Goal: Information Seeking & Learning: Learn about a topic

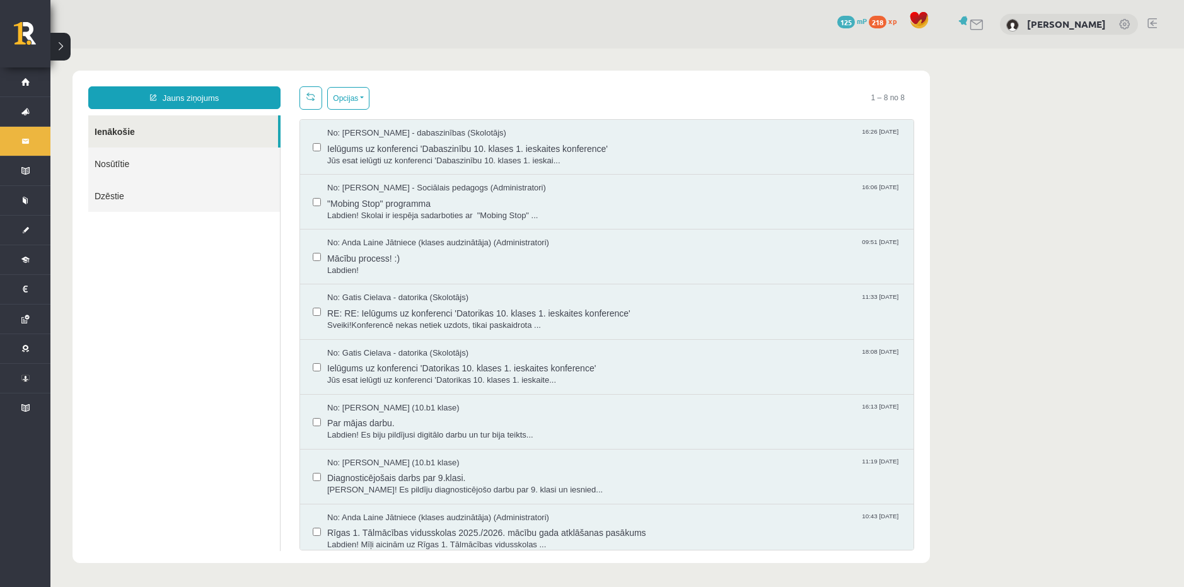
click at [101, 115] on div "Jauns ziņojums Ienākošie Nosūtītie Dzēstie ********* ********* *******" at bounding box center [184, 318] width 211 height 464
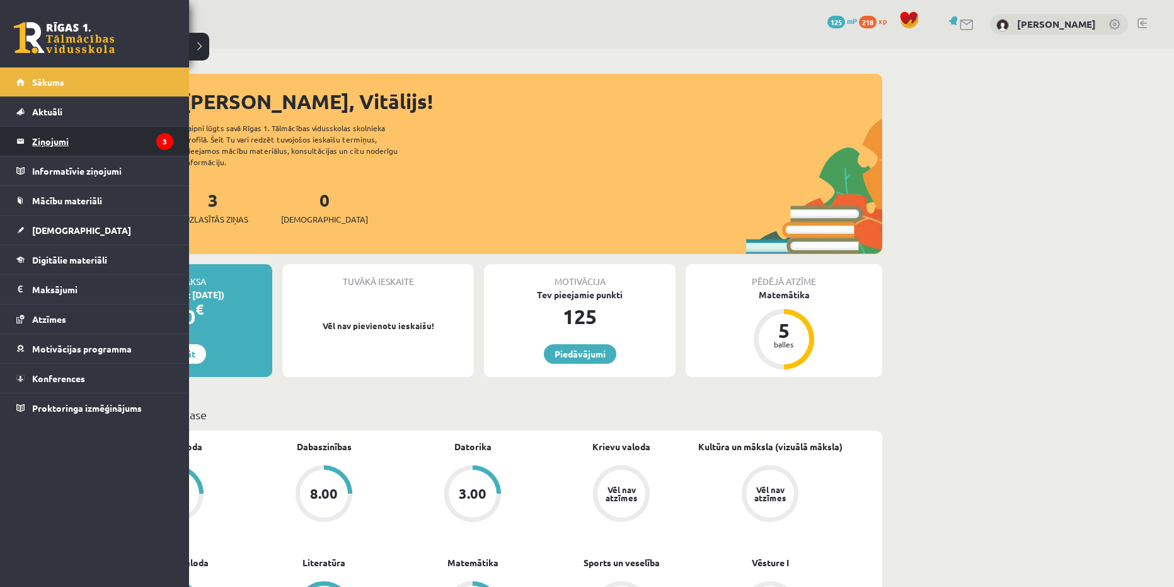
click at [23, 144] on link "Ziņojumi 3" at bounding box center [94, 141] width 157 height 29
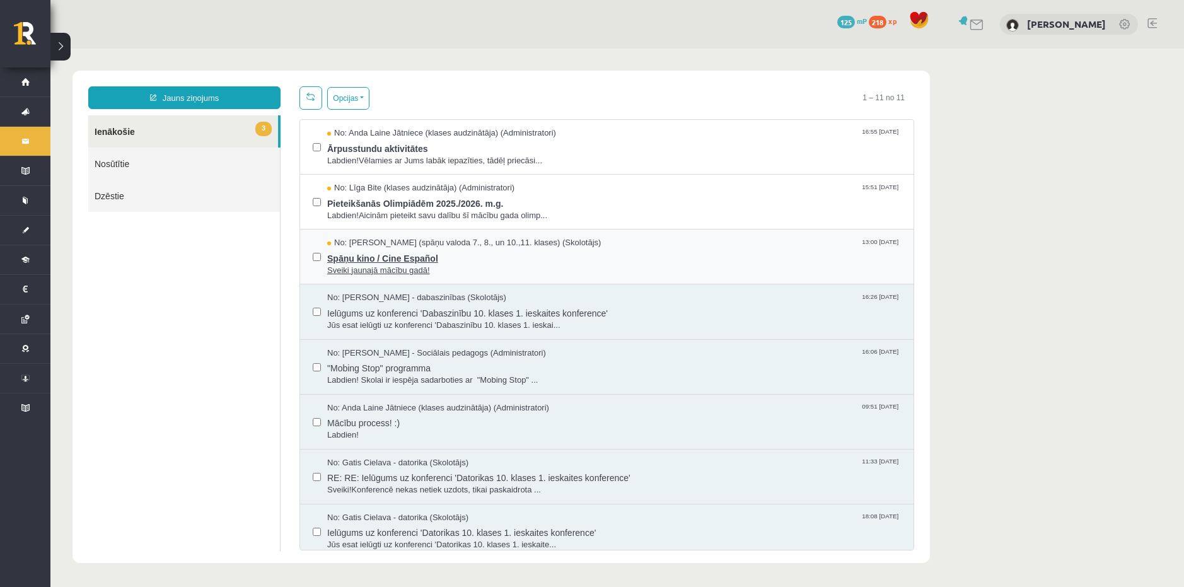
click at [379, 250] on span "Spāņu kino / Cine Español" at bounding box center [613, 257] width 573 height 16
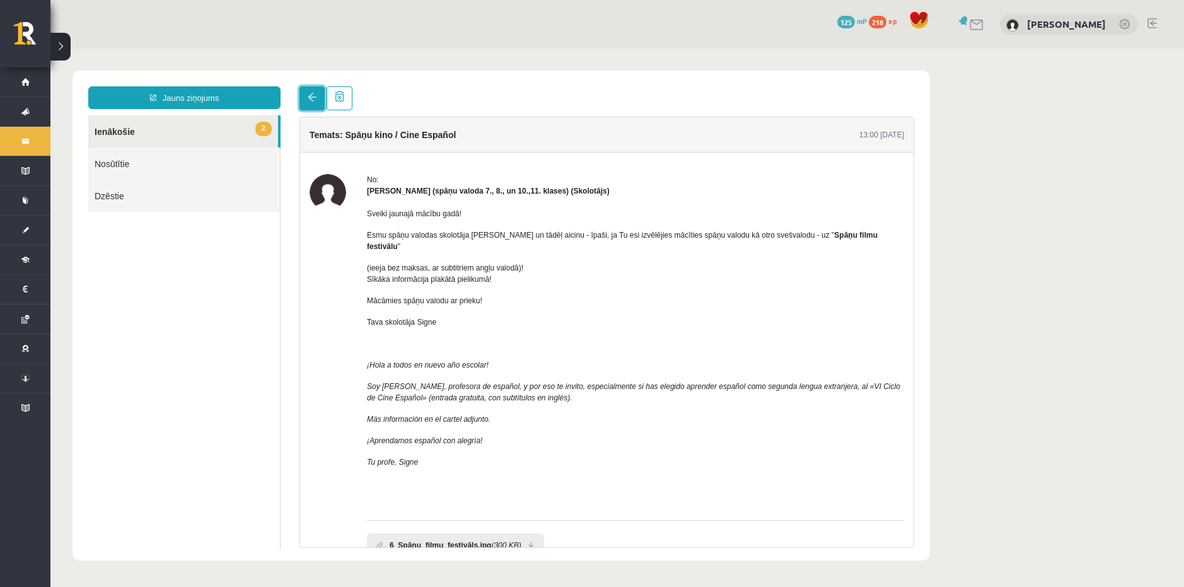
click at [309, 96] on span at bounding box center [312, 97] width 9 height 9
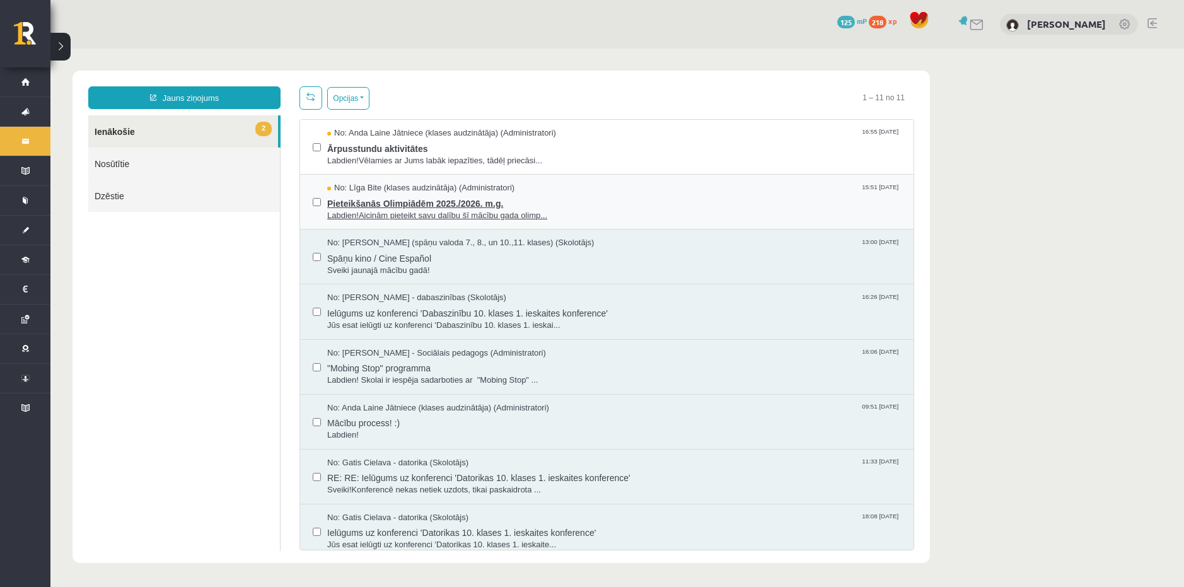
click at [388, 194] on span "Pieteikšanās Olimpiādēm 2025./2026. m.g." at bounding box center [613, 202] width 573 height 16
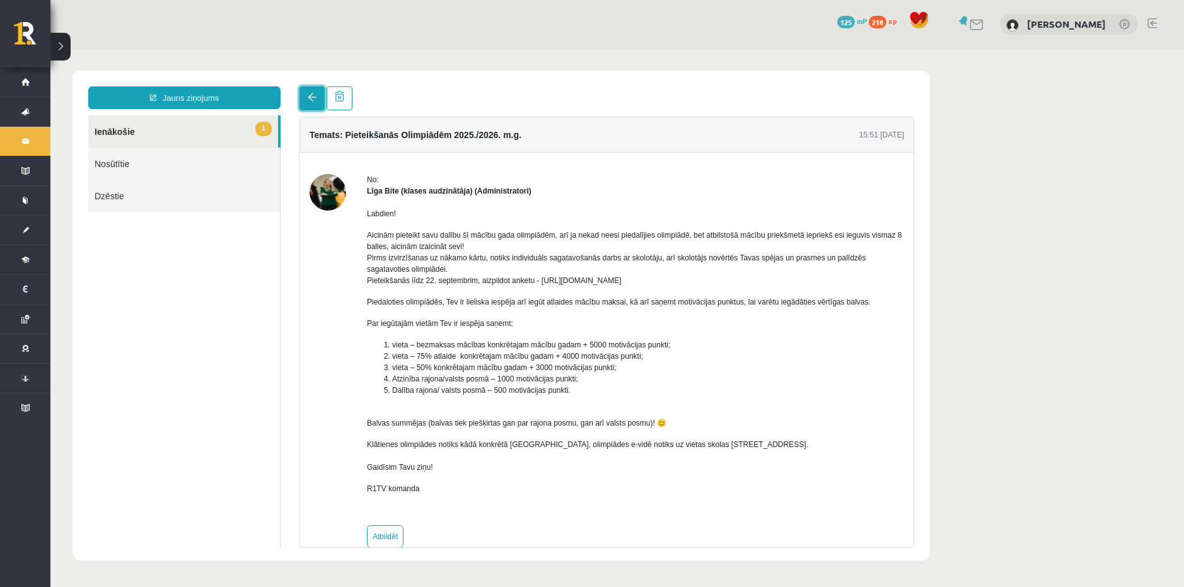
click at [312, 102] on link at bounding box center [311, 98] width 25 height 24
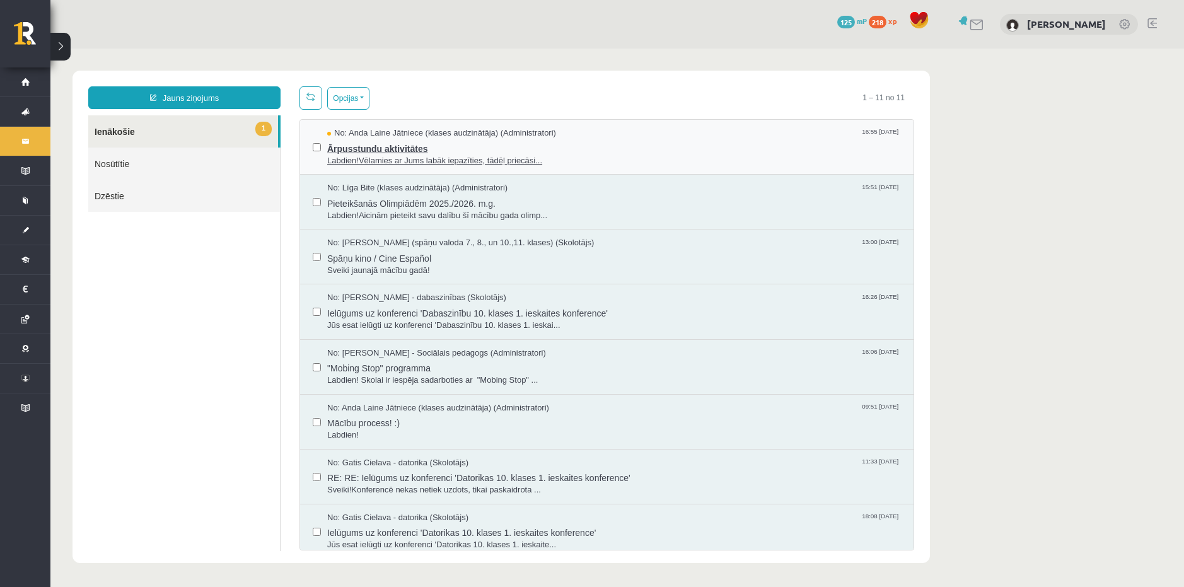
click at [372, 128] on span "No: Anda Laine Jātniece (klases audzinātāja) (Administratori)" at bounding box center [441, 133] width 229 height 12
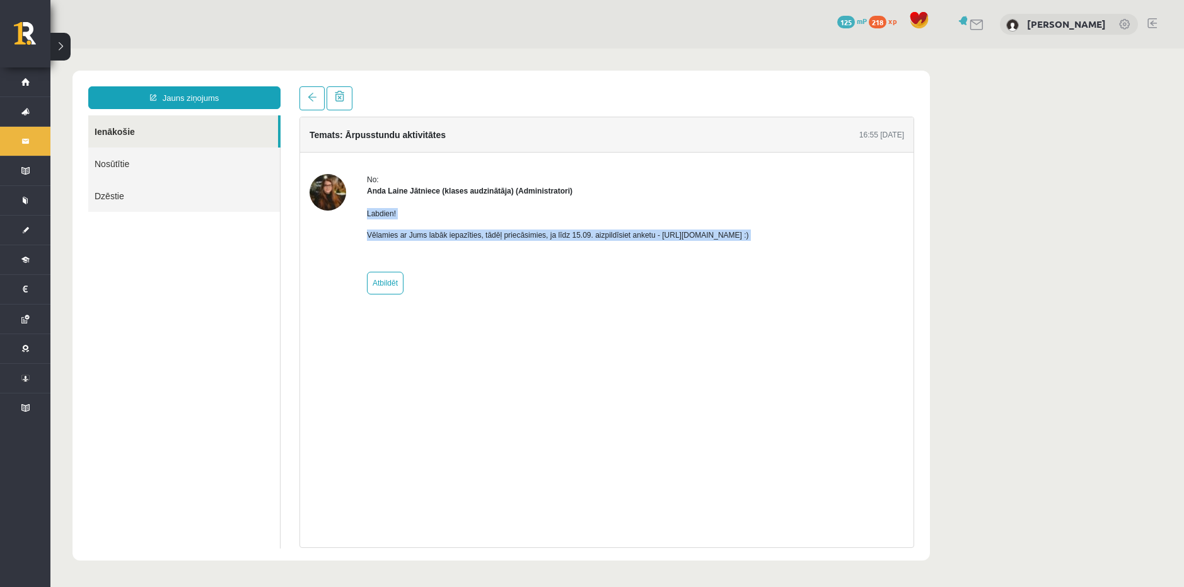
copy div "Labdien! Vēlamies ar Jums labāk iepazīties, tādēļ priecāsimies, ja līdz 15.09. …"
drag, startPoint x: 362, startPoint y: 211, endPoint x: 785, endPoint y: 241, distance: 423.9
click at [785, 241] on div "No: Anda Laine Jātniece (klases audzinātāja) (Administratori) Labdien! Vēlamies…" at bounding box center [606, 234] width 594 height 120
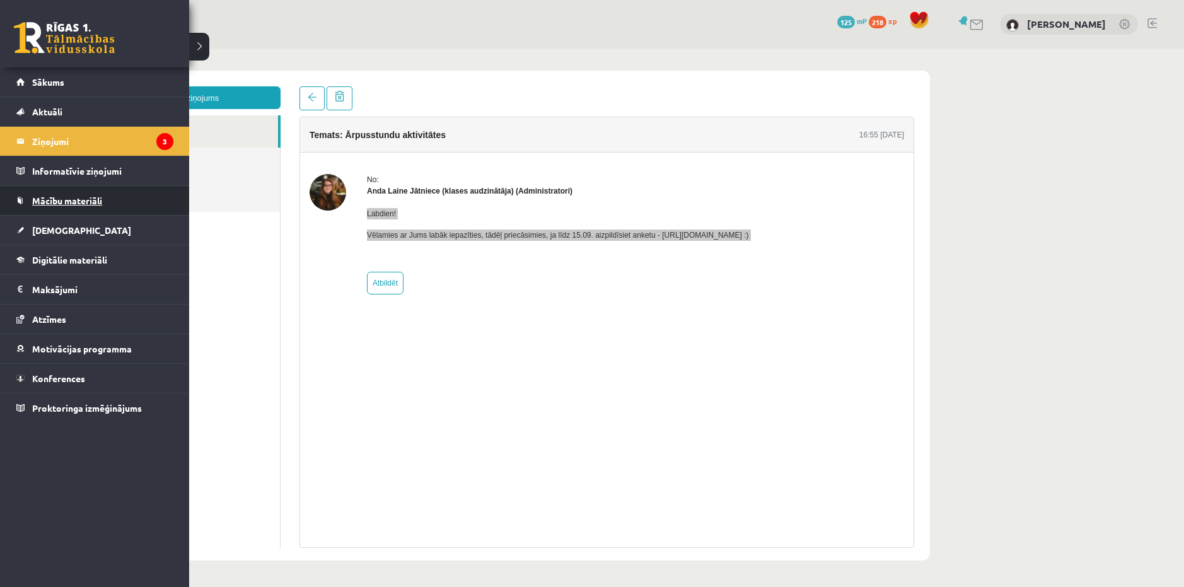
click at [93, 203] on span "Mācību materiāli" at bounding box center [67, 200] width 70 height 11
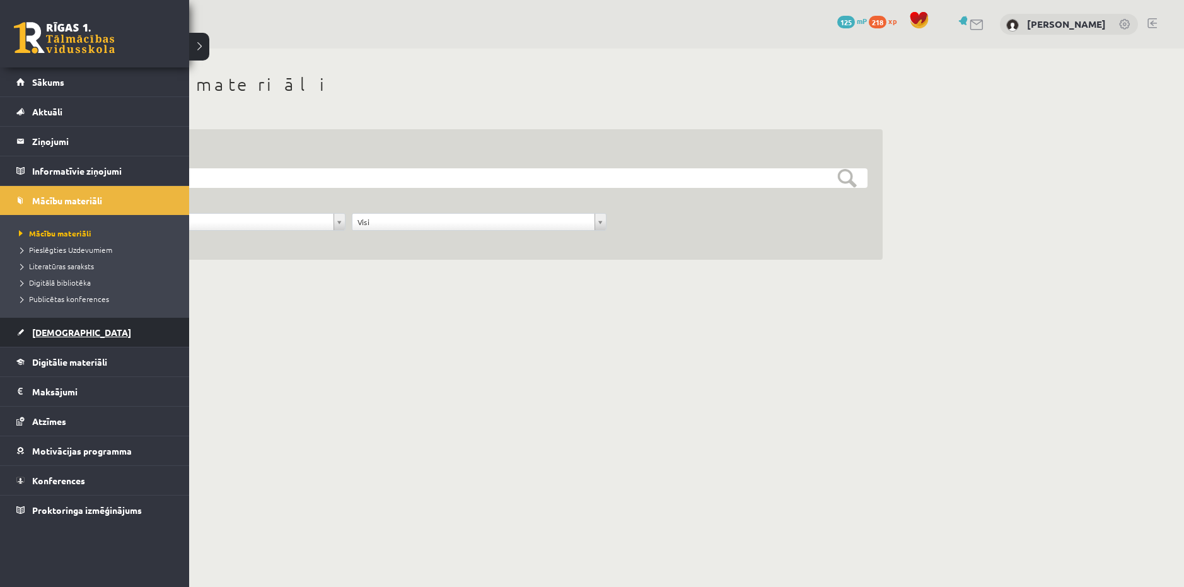
click at [67, 336] on span "[DEMOGRAPHIC_DATA]" at bounding box center [81, 331] width 99 height 11
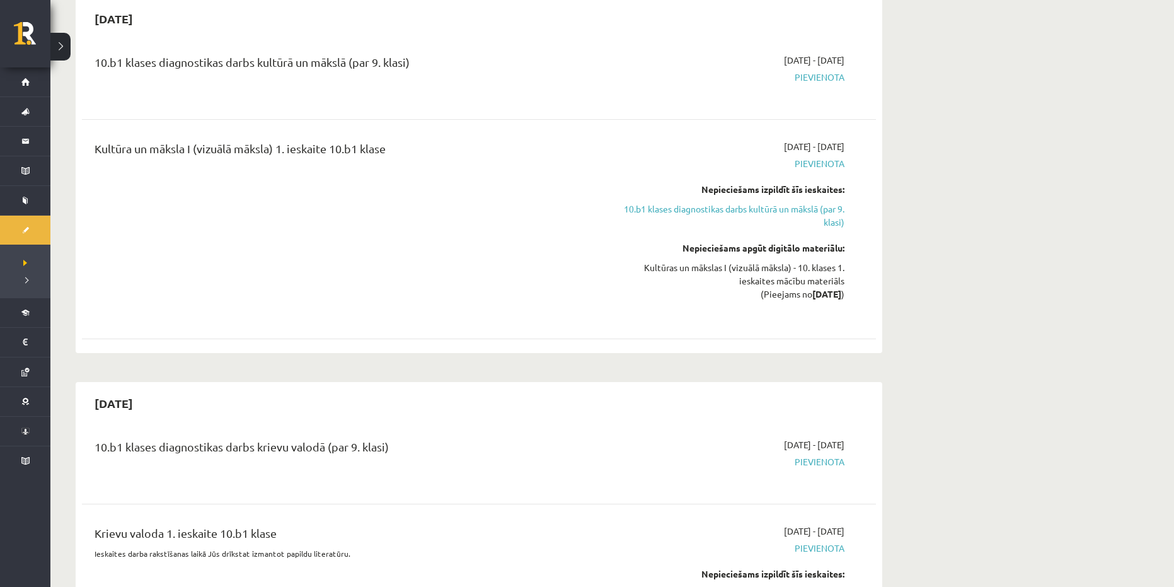
scroll to position [126, 0]
